Goal: Navigation & Orientation: Understand site structure

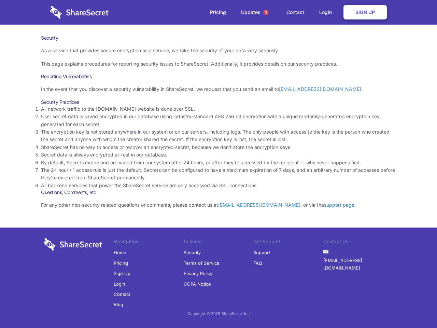
click at [219, 164] on li "By default, Secrets expire and are wiped from our system after 24 hours, or aft…" at bounding box center [218, 163] width 355 height 8
click at [266, 12] on span "1" at bounding box center [265, 12] width 5 height 5
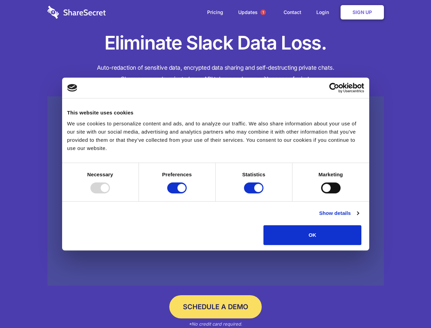
click at [110, 193] on div at bounding box center [100, 187] width 19 height 11
